Goal: Task Accomplishment & Management: Complete application form

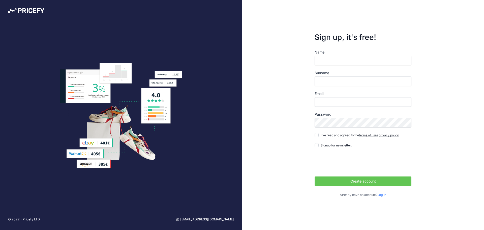
click at [335, 61] on input "Name" at bounding box center [363, 61] width 97 height 10
type input "Vitaly"
type input "Sandyrev"
click at [335, 105] on input "Email" at bounding box center [363, 102] width 97 height 10
type input "[EMAIL_ADDRESS][DOMAIN_NAME]"
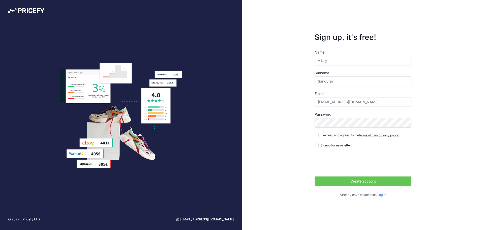
drag, startPoint x: 295, startPoint y: 90, endPoint x: 295, endPoint y: 93, distance: 2.5
click at [295, 90] on div "Sign up, it's free! Name Vitaly Surname Sandyrev Email sandyrev@gmail.com" at bounding box center [363, 115] width 242 height 230
click at [316, 137] on input "I've read and agreed to the terms of use & privacy policy" at bounding box center [317, 135] width 4 height 4
checkbox input "true"
click at [345, 181] on button "Create account" at bounding box center [363, 181] width 97 height 10
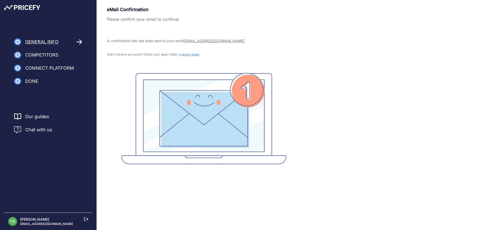
click at [59, 68] on span "Connect Platform" at bounding box center [49, 68] width 49 height 7
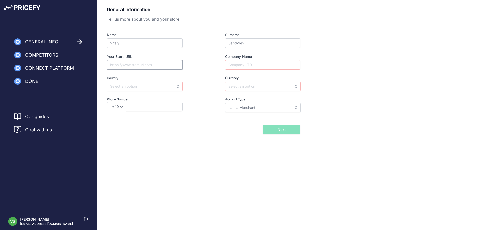
click at [137, 65] on input "Your Store URL" at bounding box center [145, 65] width 76 height 10
type input "upfix.com"
type input "UpFix"
click at [127, 86] on input "text" at bounding box center [145, 86] width 76 height 10
click at [125, 114] on span "United States" at bounding box center [128, 116] width 36 height 4
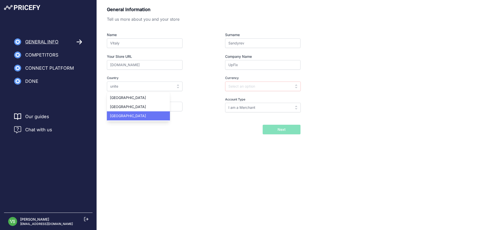
type input "United States"
type input "USD"
select select "1"
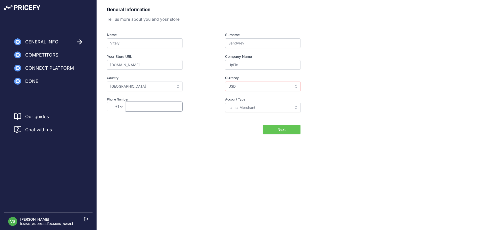
click at [139, 108] on input "text" at bounding box center [154, 107] width 57 height 10
type input "6782009502"
click at [271, 110] on input "I am a Merchant" at bounding box center [263, 108] width 76 height 10
click at [239, 126] on span "I am a Brand" at bounding box center [238, 128] width 21 height 4
type input "I am a Brand"
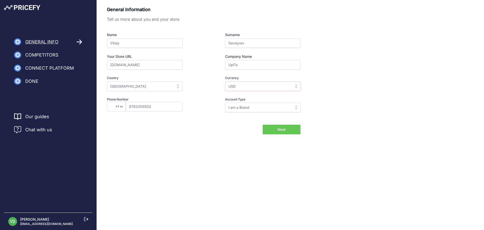
click at [218, 131] on div "Back I will import my catalog later Next" at bounding box center [204, 130] width 194 height 10
click at [274, 128] on button "Next" at bounding box center [282, 130] width 38 height 10
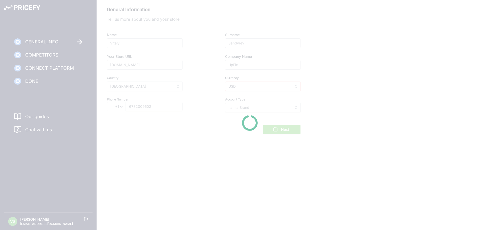
click at [160, 171] on div at bounding box center [242, 115] width 484 height 230
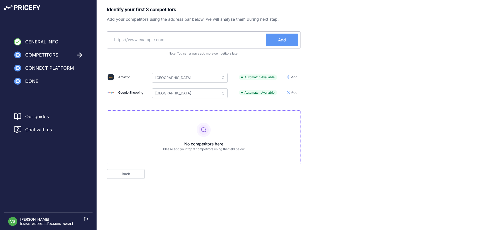
click at [135, 42] on input "text" at bounding box center [187, 40] width 157 height 12
paste input "[URL][DOMAIN_NAME]"
type input "[URL][DOMAIN_NAME]"
click at [281, 40] on span "Add" at bounding box center [282, 40] width 8 height 6
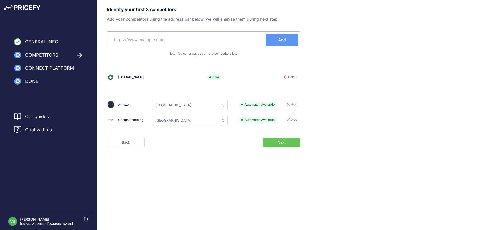
click at [139, 40] on input "text" at bounding box center [187, 40] width 157 height 12
paste input "https://xemodex.com/"
type input "https://xemodex.com/"
click at [273, 43] on button "Add" at bounding box center [282, 40] width 33 height 13
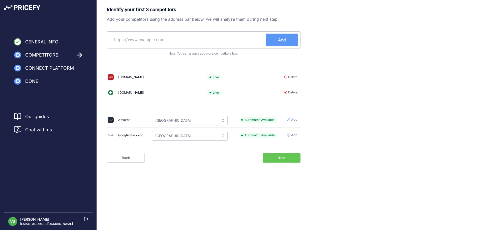
click at [147, 40] on input "text" at bounding box center [187, 40] width 157 height 12
paste input "www.fs1inc.com"
type input "www.fs1inc.com"
click at [282, 38] on span "Add" at bounding box center [282, 40] width 8 height 6
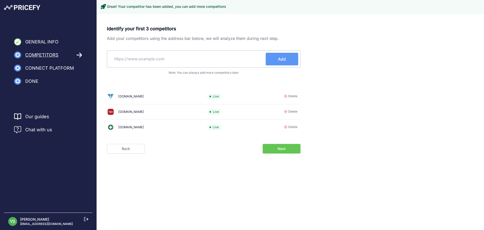
click at [284, 149] on span "Next" at bounding box center [282, 148] width 8 height 5
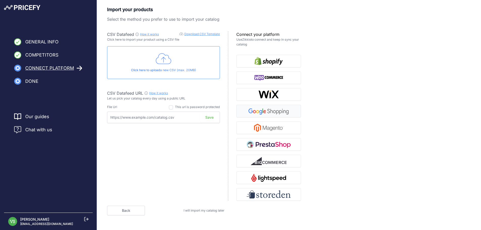
click at [281, 114] on img "button" at bounding box center [269, 111] width 44 height 8
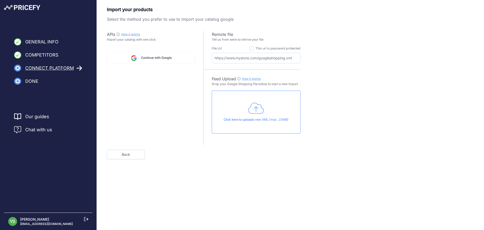
click at [166, 58] on span "Continue with Google" at bounding box center [156, 58] width 31 height 5
click at [180, 123] on div "APIs How it works Check guide for Googe Shopping API Import your catalog with o…" at bounding box center [155, 87] width 97 height 113
click at [132, 153] on link "Back" at bounding box center [126, 155] width 38 height 10
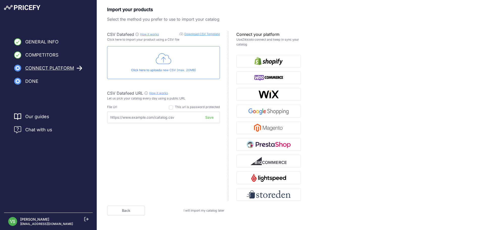
click at [124, 212] on link "Back" at bounding box center [126, 211] width 38 height 10
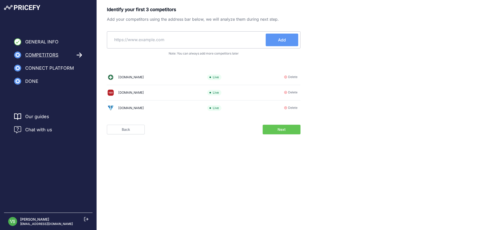
click at [270, 127] on button "Next" at bounding box center [282, 130] width 38 height 10
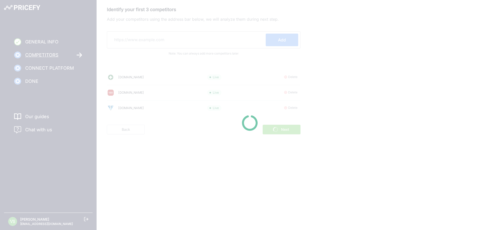
click at [48, 17] on div at bounding box center [242, 115] width 484 height 230
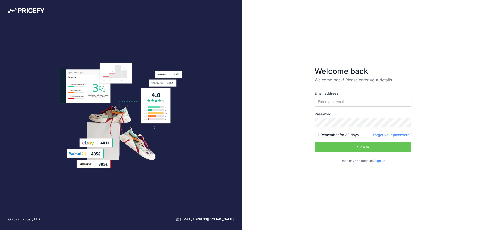
type input "[EMAIL_ADDRESS][DOMAIN_NAME]"
click at [346, 147] on button "Sign in" at bounding box center [363, 147] width 97 height 10
click at [358, 144] on button "Sign in" at bounding box center [363, 147] width 97 height 10
